Goal: Transaction & Acquisition: Download file/media

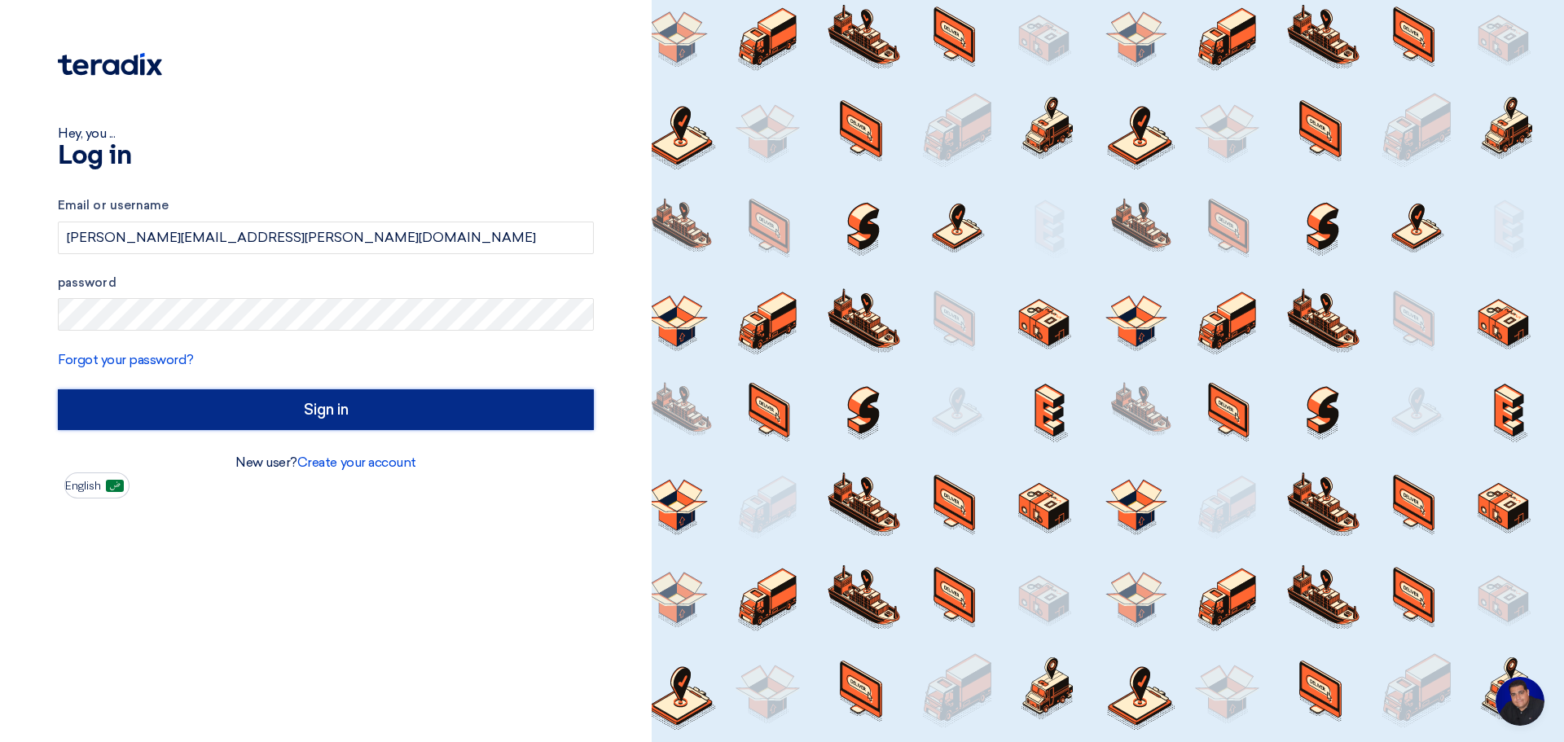
click at [345, 411] on input "Sign in" at bounding box center [326, 409] width 536 height 41
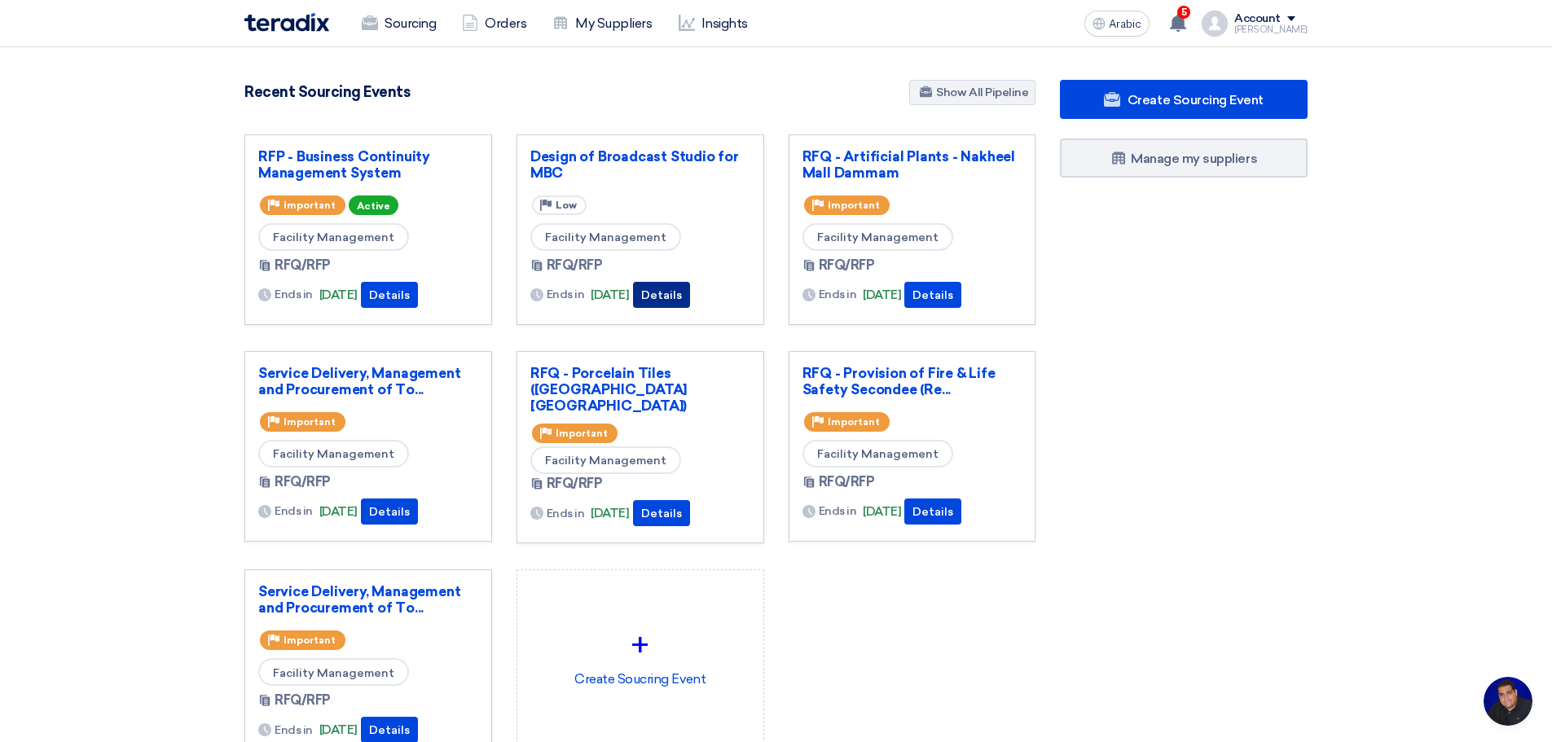
click at [682, 294] on font "Details" at bounding box center [661, 295] width 41 height 14
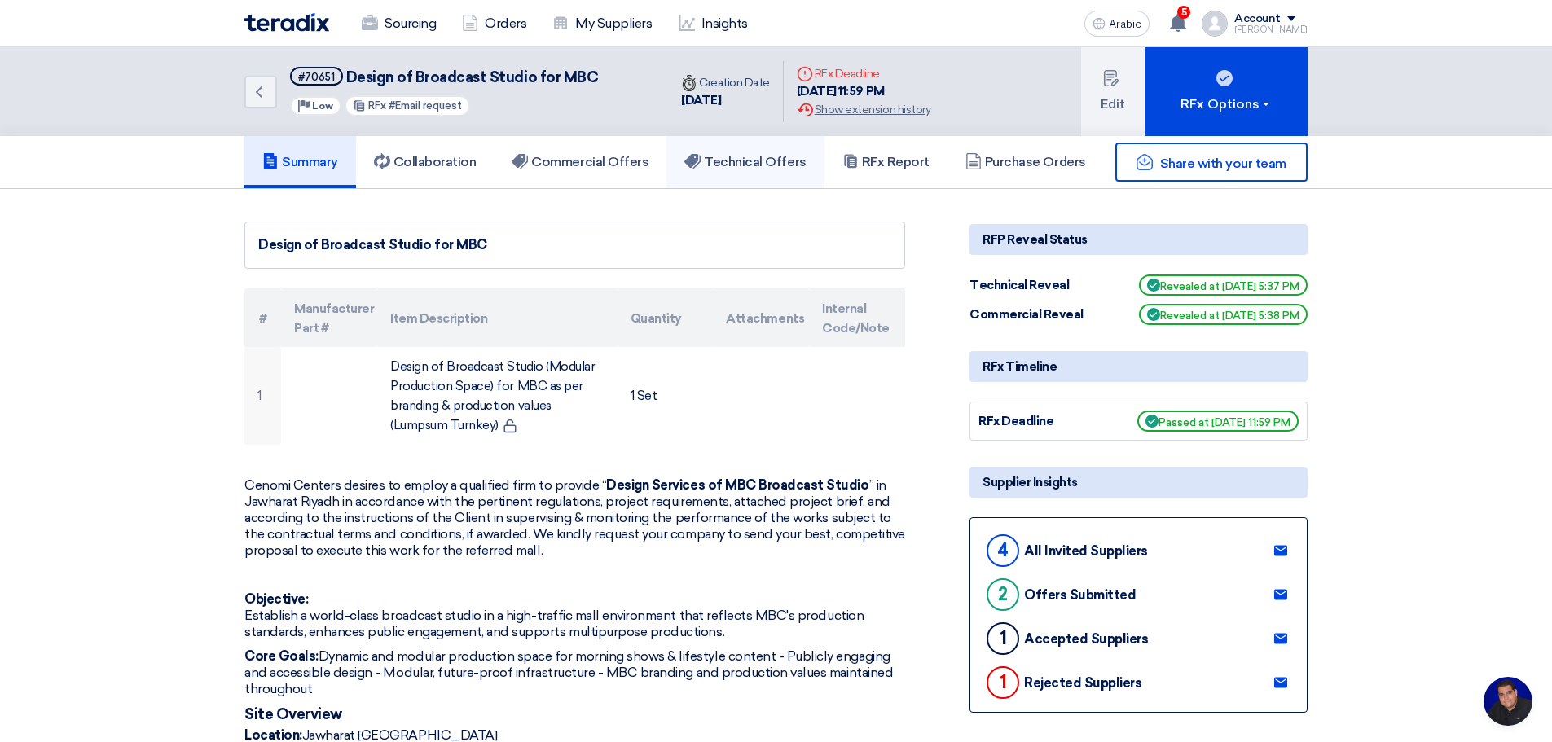
click at [733, 160] on font "Technical Offers" at bounding box center [755, 161] width 102 height 15
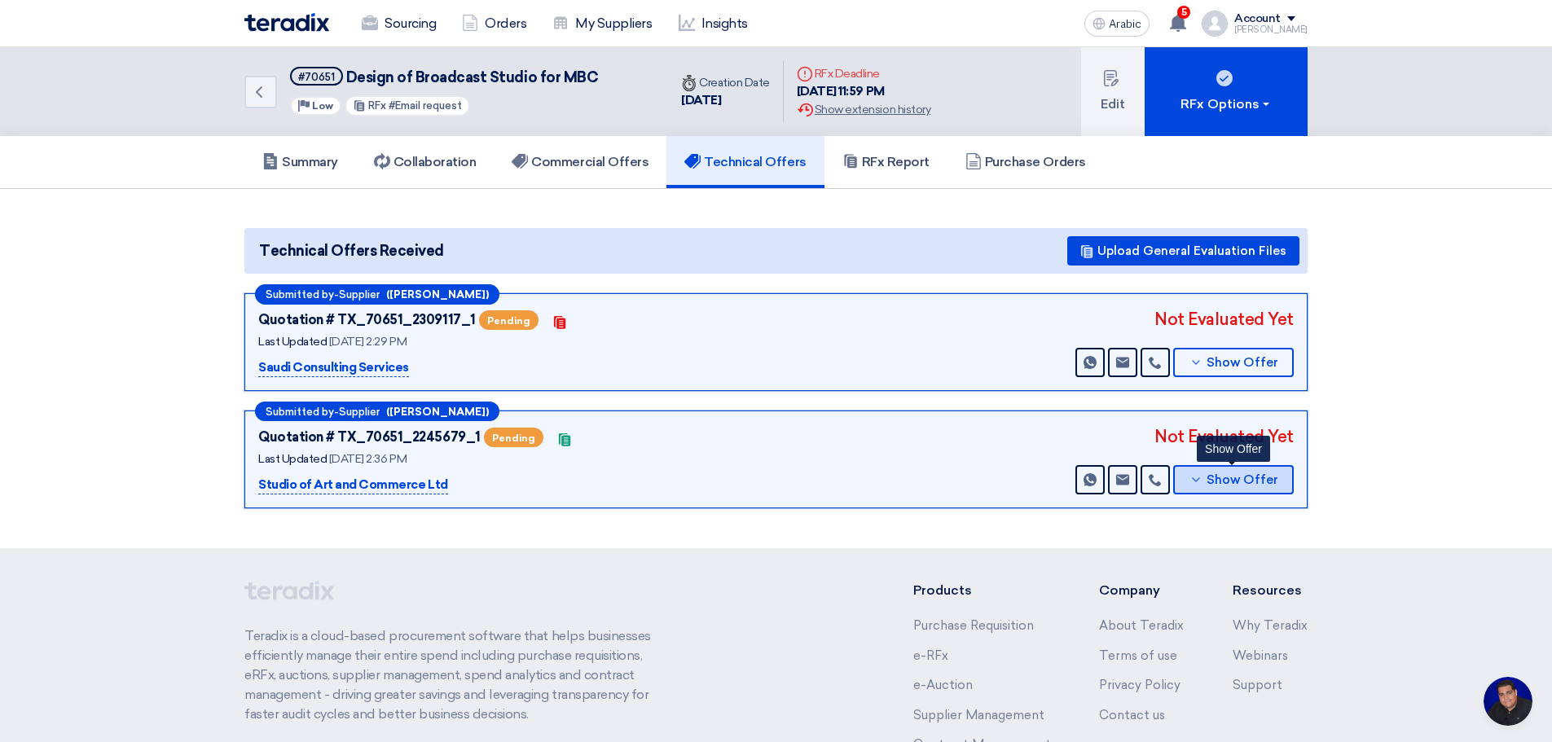
click at [1218, 474] on font "Show Offer" at bounding box center [1242, 479] width 72 height 15
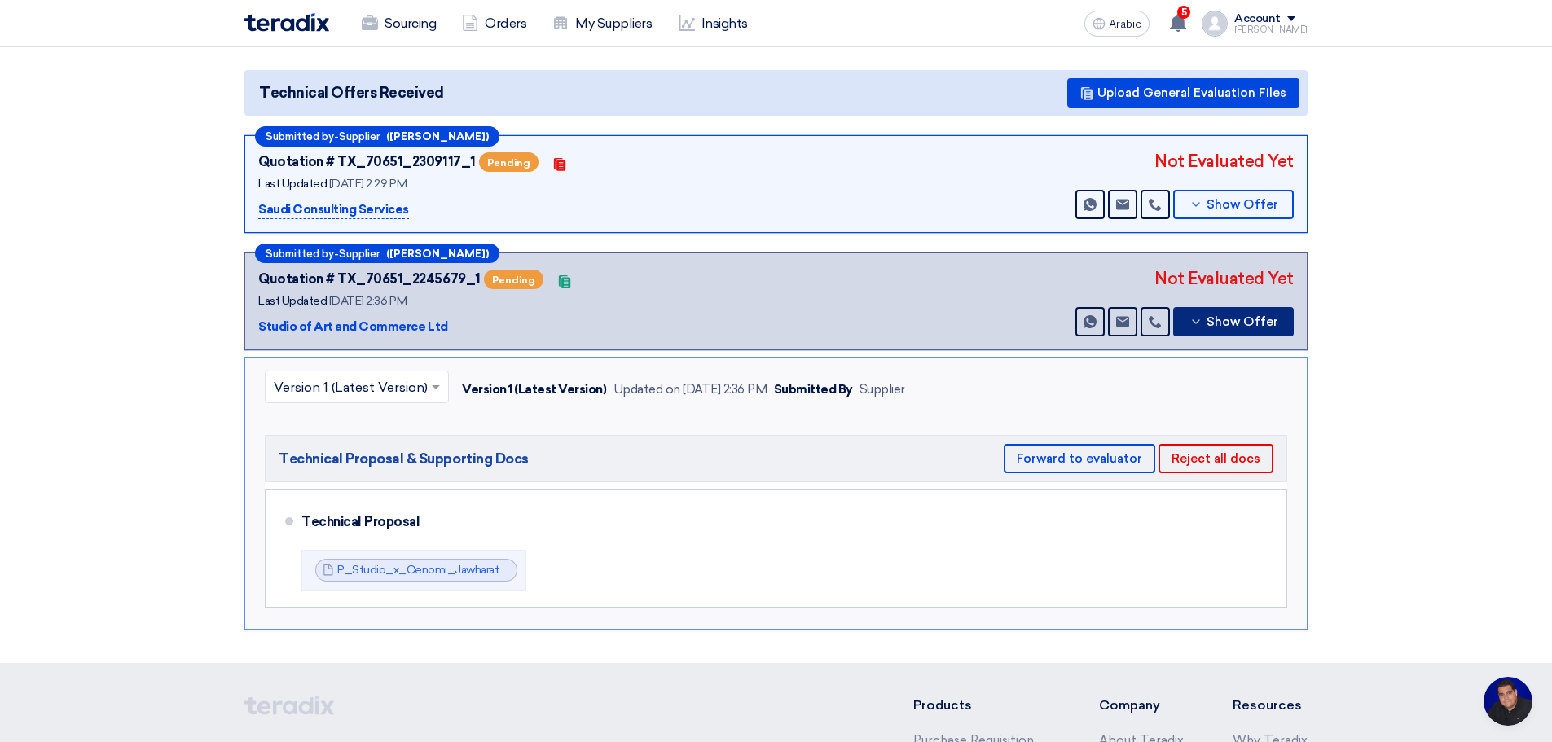
scroll to position [190, 0]
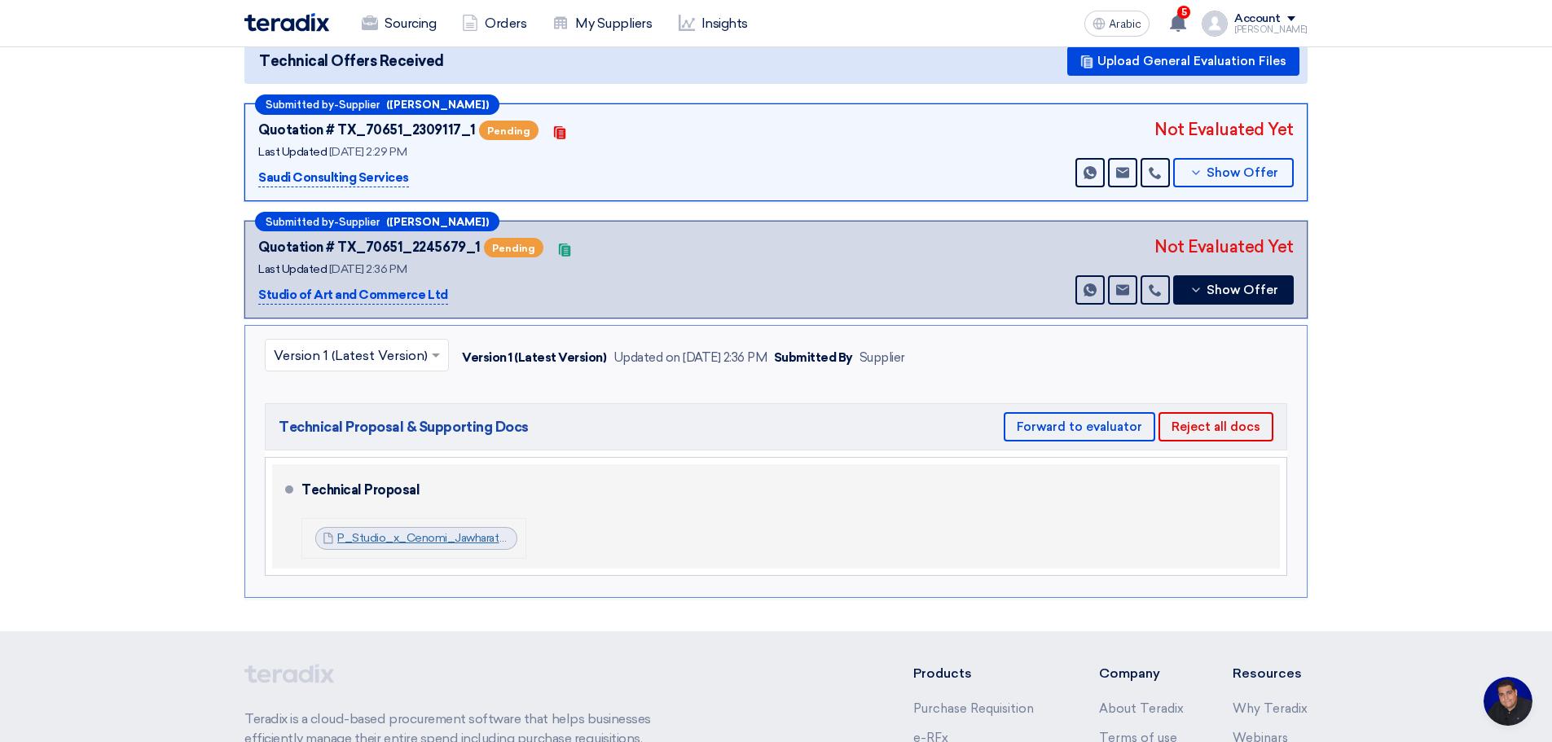
click at [440, 533] on font "P_Studio_x_Cenomi_Jawharat_Phase__COMPLETEcompressed_1753701356329.pdf" at bounding box center [561, 538] width 449 height 14
